Goal: Information Seeking & Learning: Learn about a topic

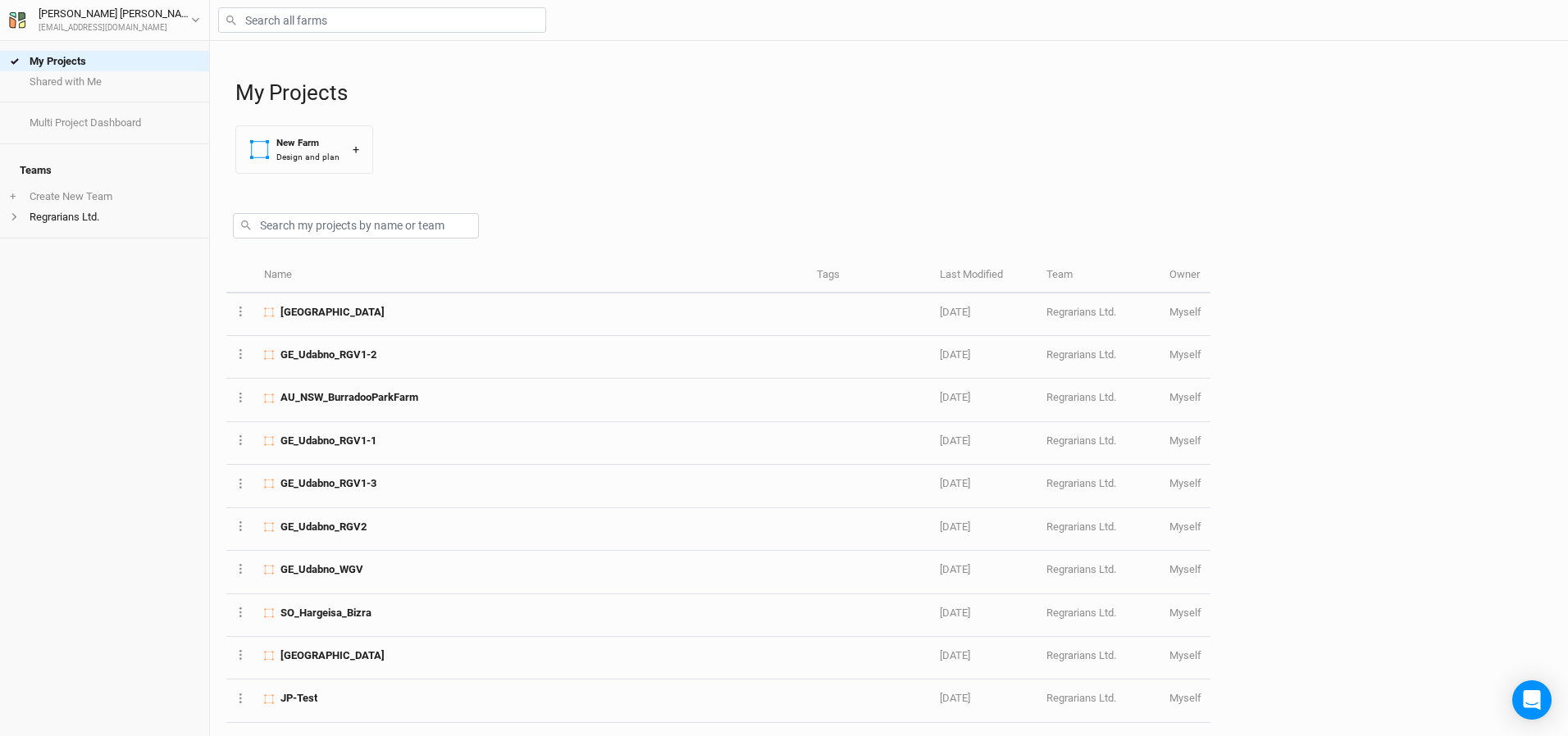
drag, startPoint x: 1142, startPoint y: 44, endPoint x: 1144, endPoint y: 68, distance: 24.1
click at [1144, 68] on div "My Projects New Farm Design and plan +" at bounding box center [893, 114] width 1316 height 146
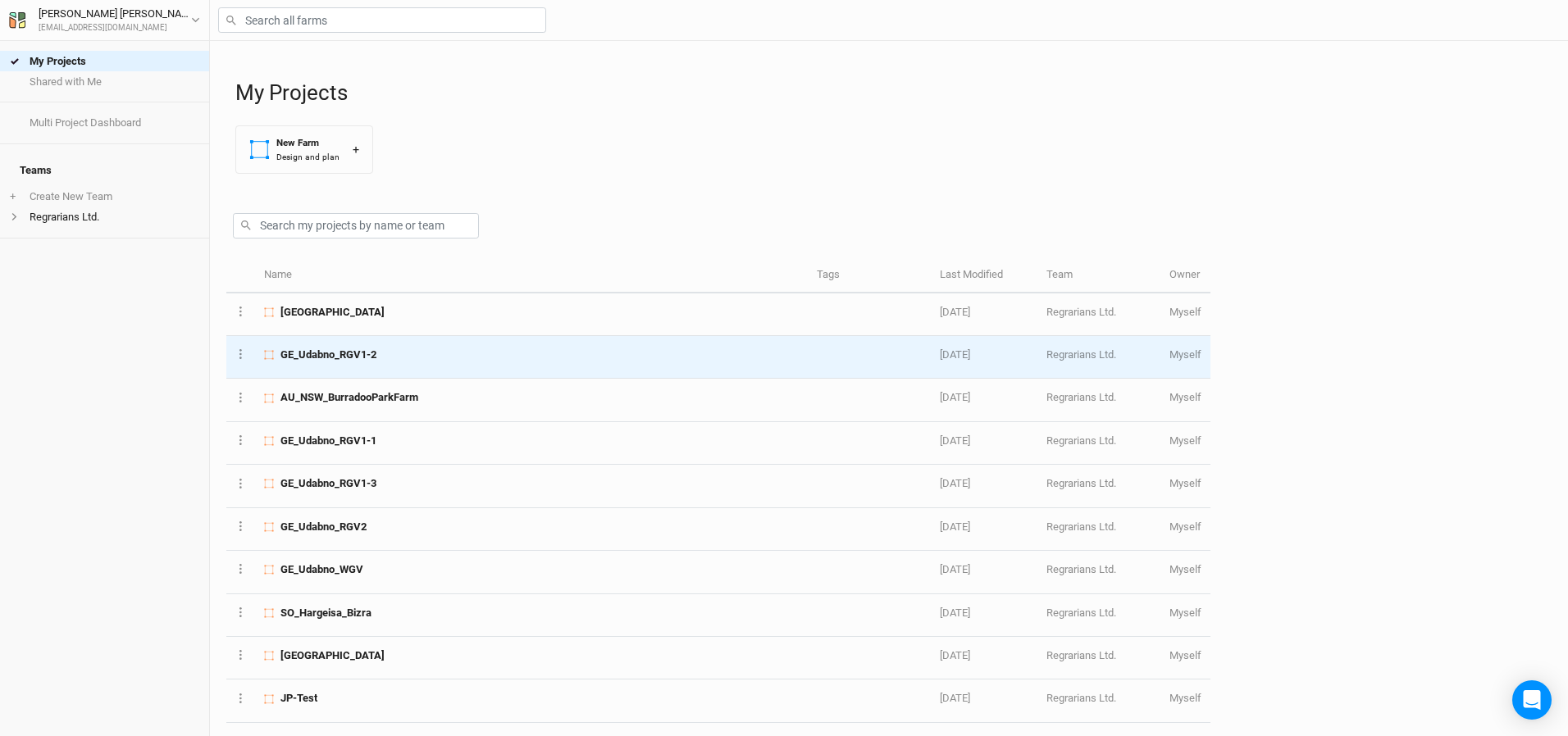
click at [353, 357] on span "GE_Udabno_RGV1-2" at bounding box center [329, 355] width 96 height 14
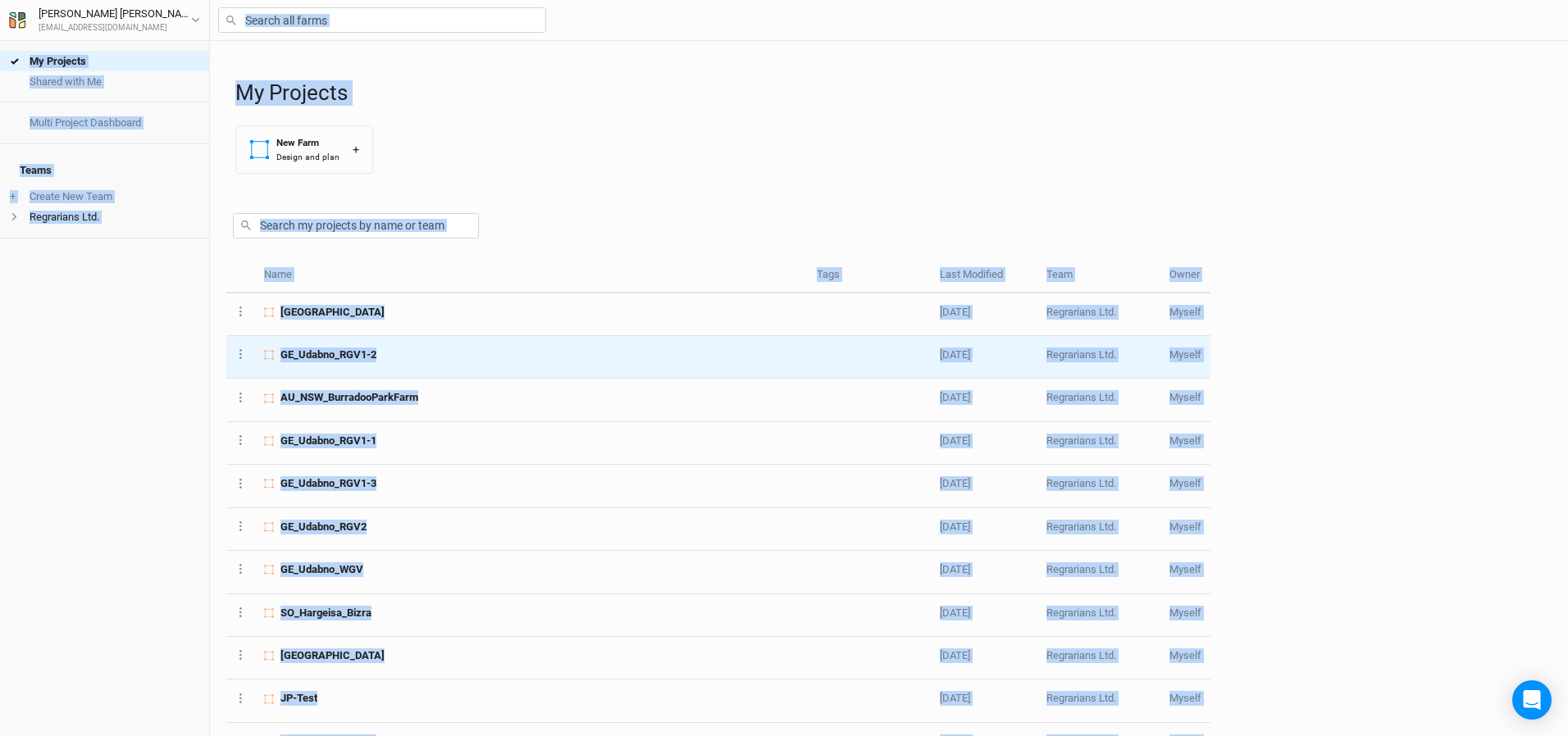
click at [353, 357] on div "My Projects Shared with Me Multi Project Dashboard Teams + Create New Team Regr…" at bounding box center [784, 368] width 1568 height 736
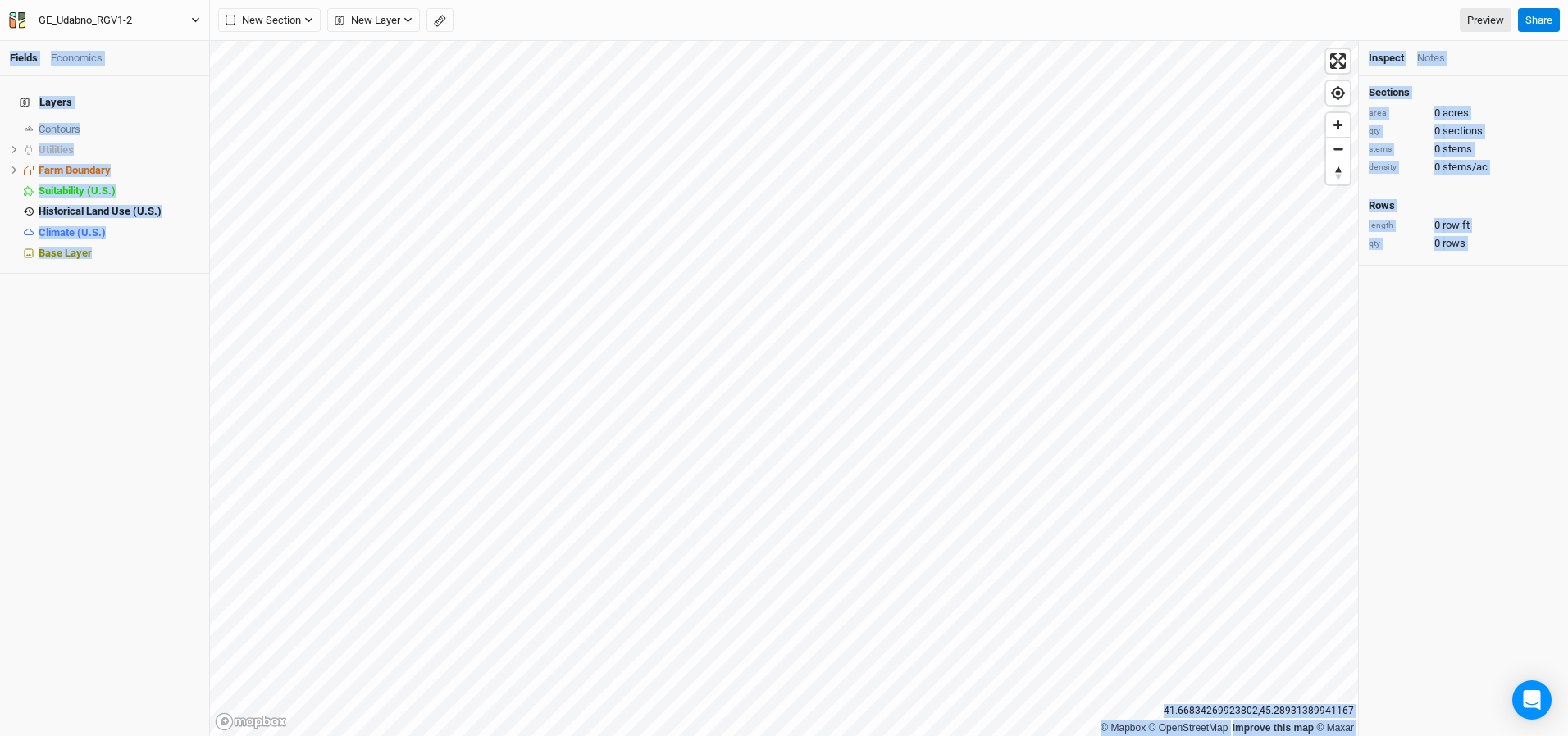
click at [195, 17] on icon "button" at bounding box center [195, 20] width 9 height 9
click at [88, 47] on button "Back" at bounding box center [135, 46] width 130 height 22
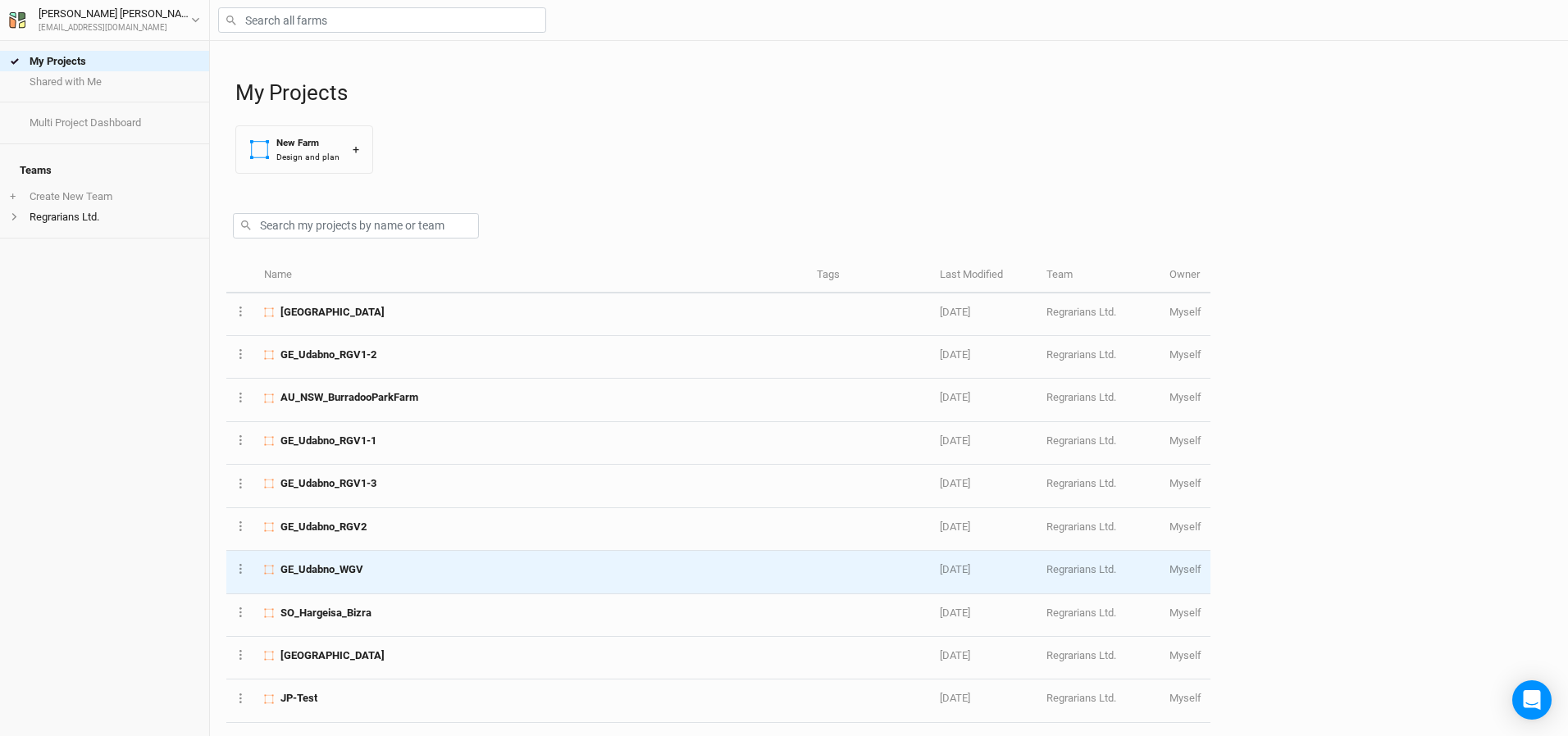
click at [347, 565] on span "GE_Udabno_WGV" at bounding box center [322, 570] width 83 height 14
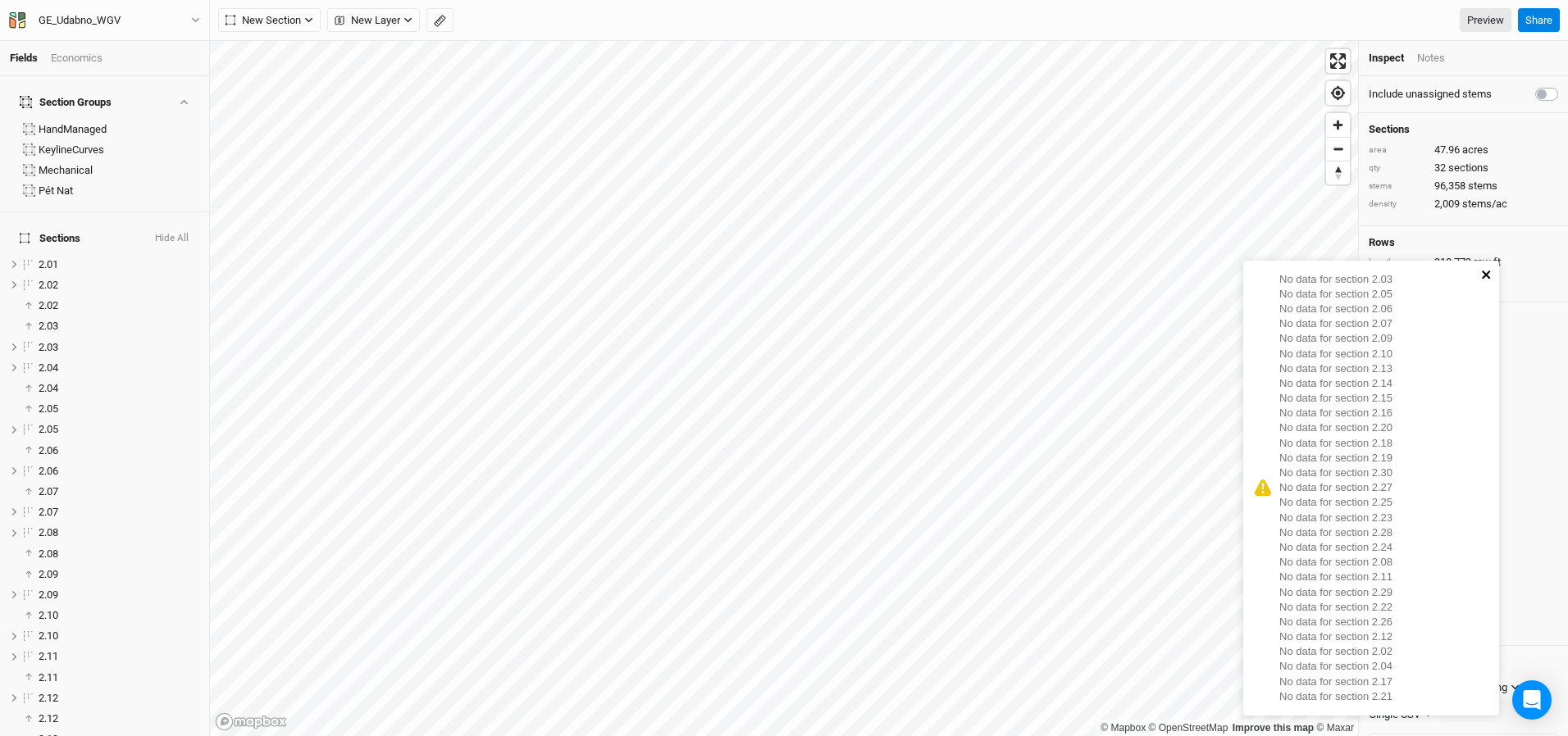
click at [1484, 274] on icon "close" at bounding box center [1485, 274] width 8 height 8
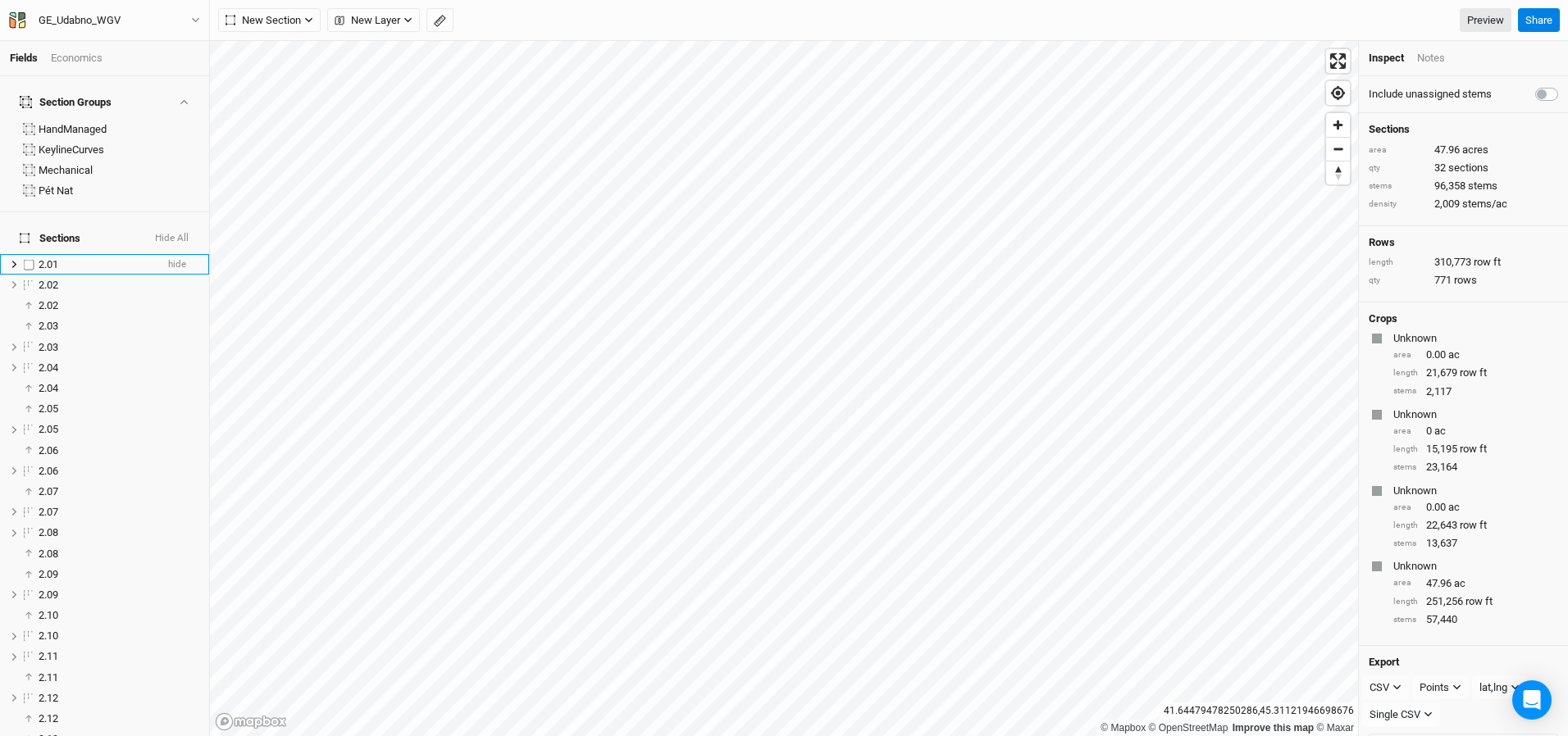
click at [31, 254] on label at bounding box center [29, 264] width 21 height 21
click at [31, 259] on input "checkbox" at bounding box center [29, 265] width 11 height 11
checkbox input "true"
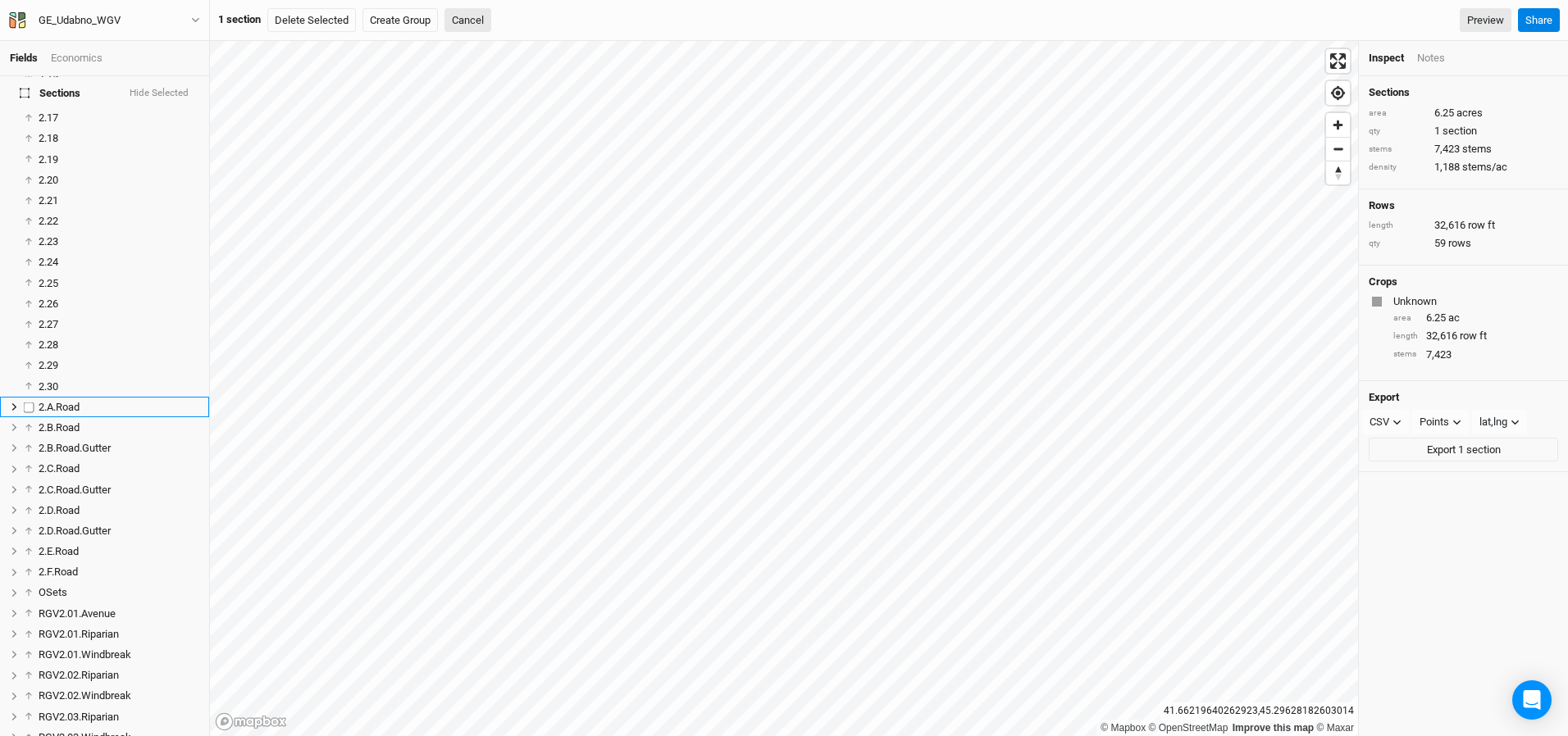
scroll to position [976, 0]
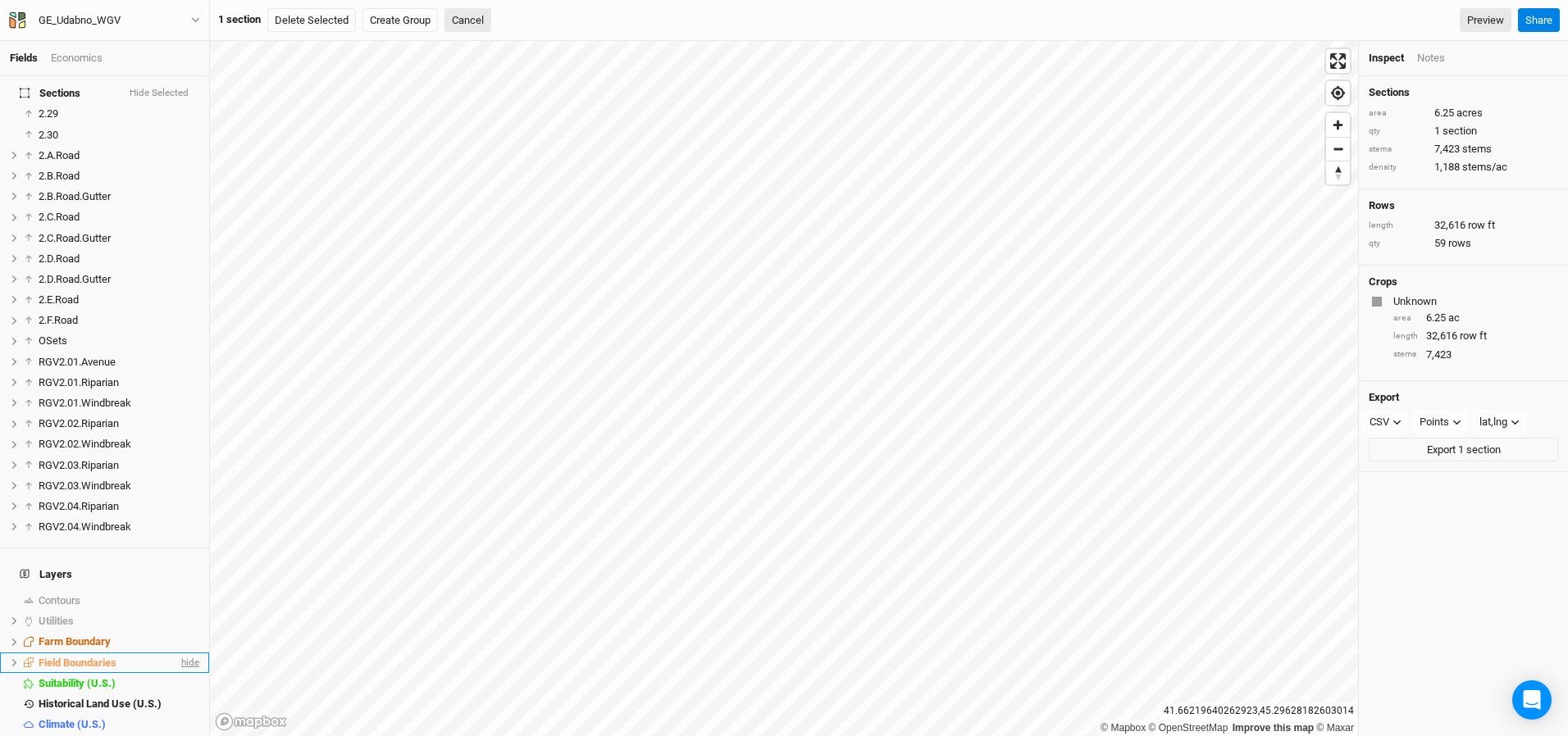
click at [190, 652] on span "hide" at bounding box center [189, 662] width 22 height 21
click at [185, 632] on span "hide" at bounding box center [189, 642] width 22 height 21
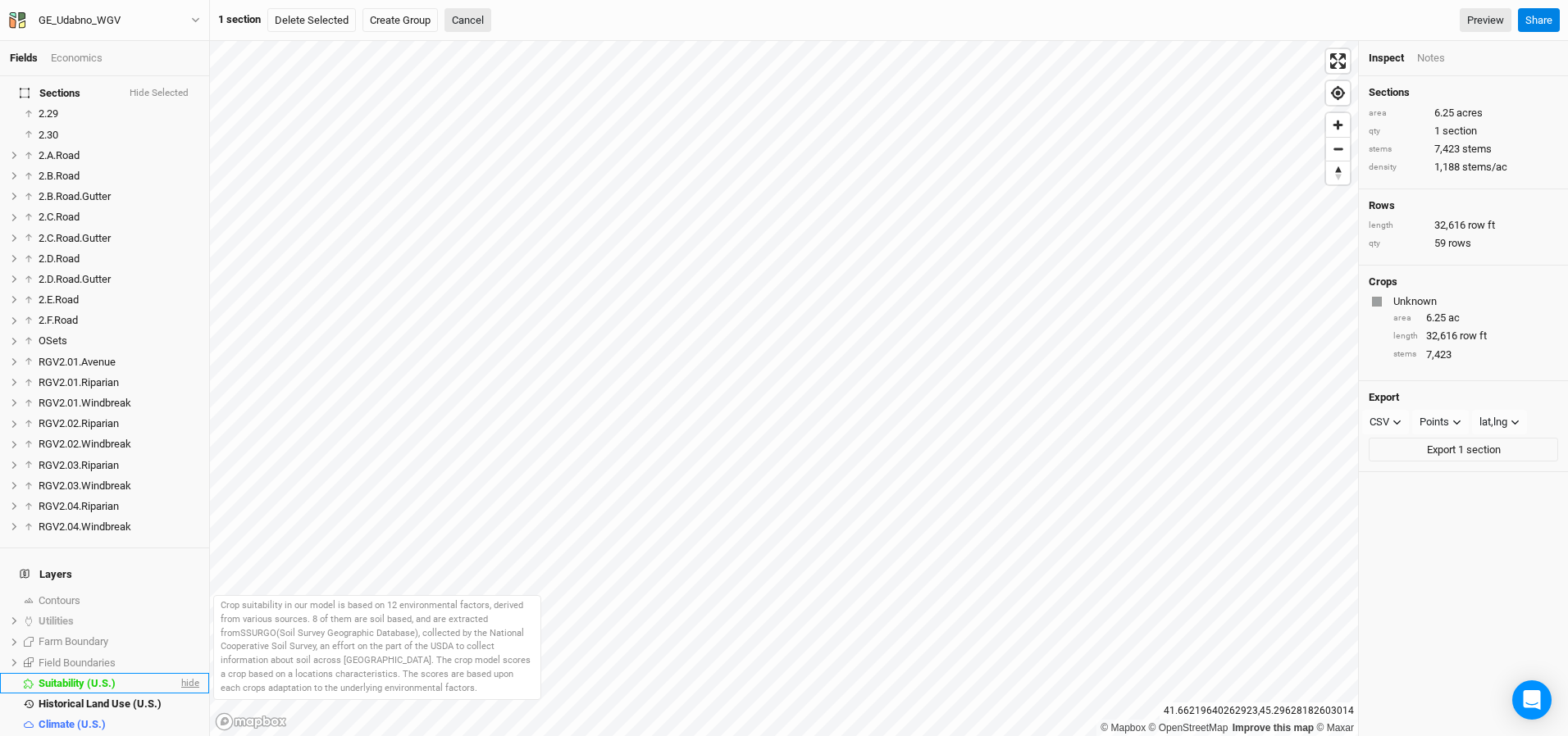
click at [190, 673] on span "hide" at bounding box center [189, 683] width 22 height 21
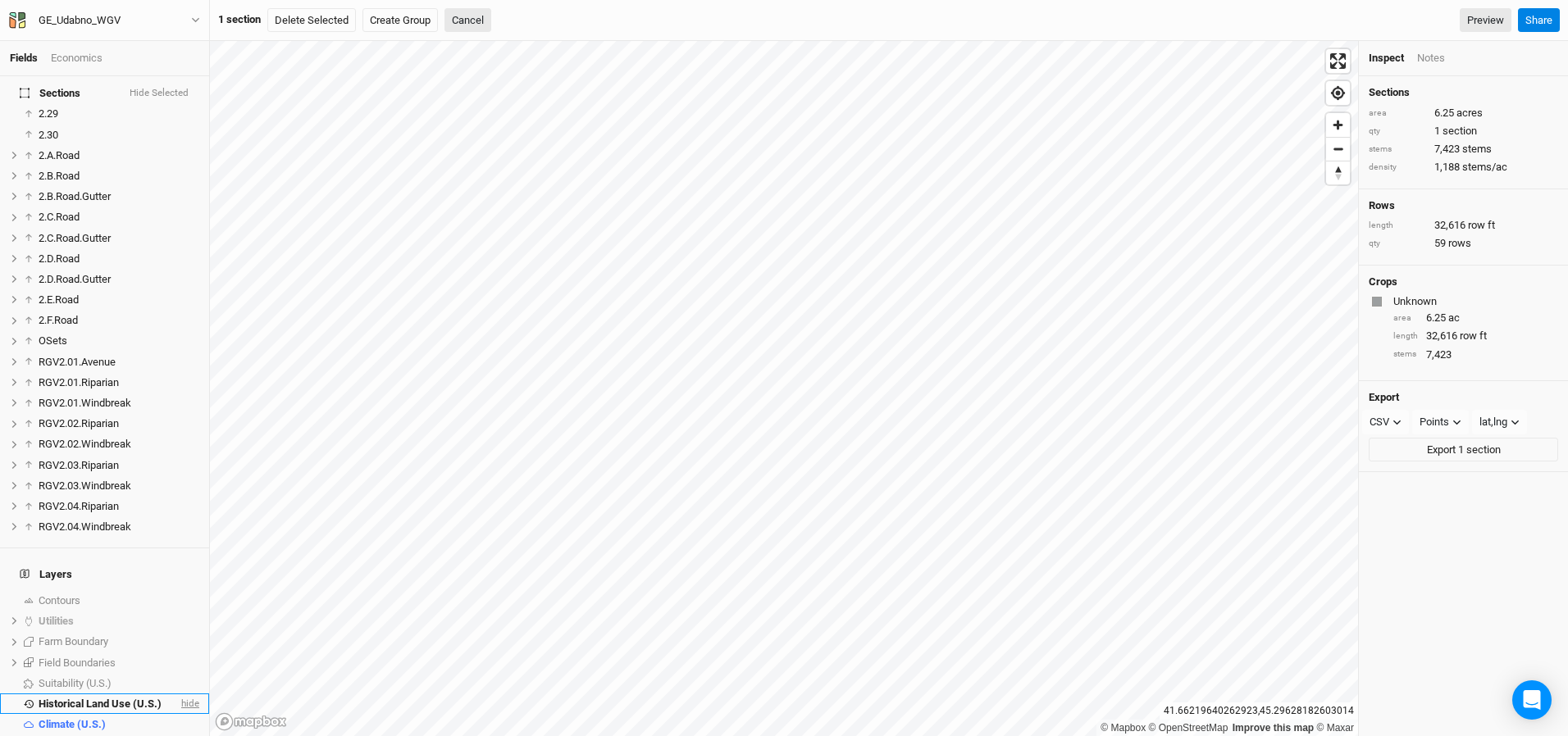
click at [190, 694] on span "hide" at bounding box center [189, 704] width 22 height 21
click at [188, 714] on span "hide" at bounding box center [189, 723] width 22 height 21
click at [176, 331] on span "hide" at bounding box center [177, 341] width 18 height 21
